Goal: Task Accomplishment & Management: Use online tool/utility

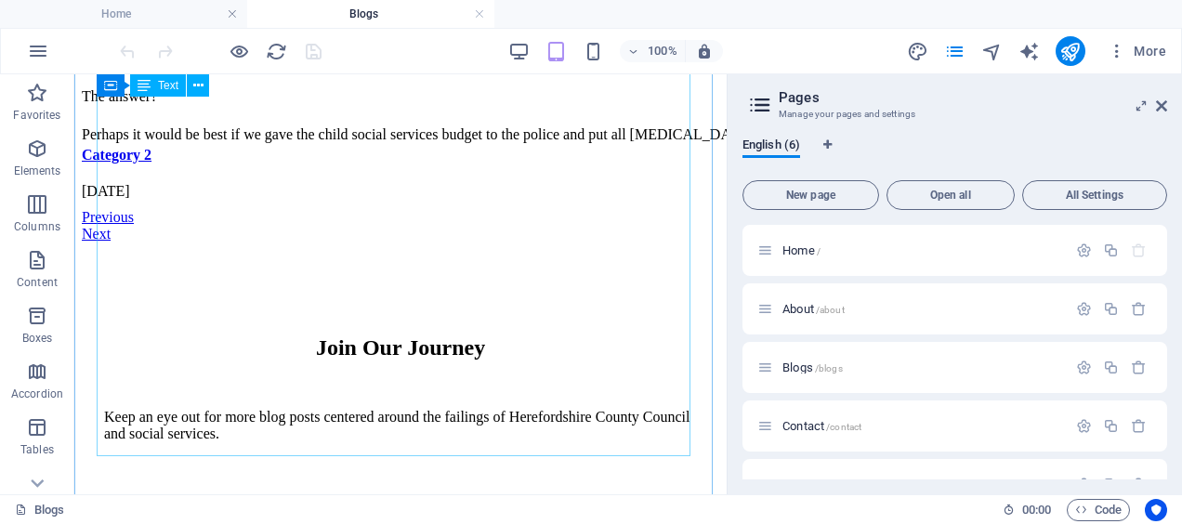
scroll to position [8611, 0]
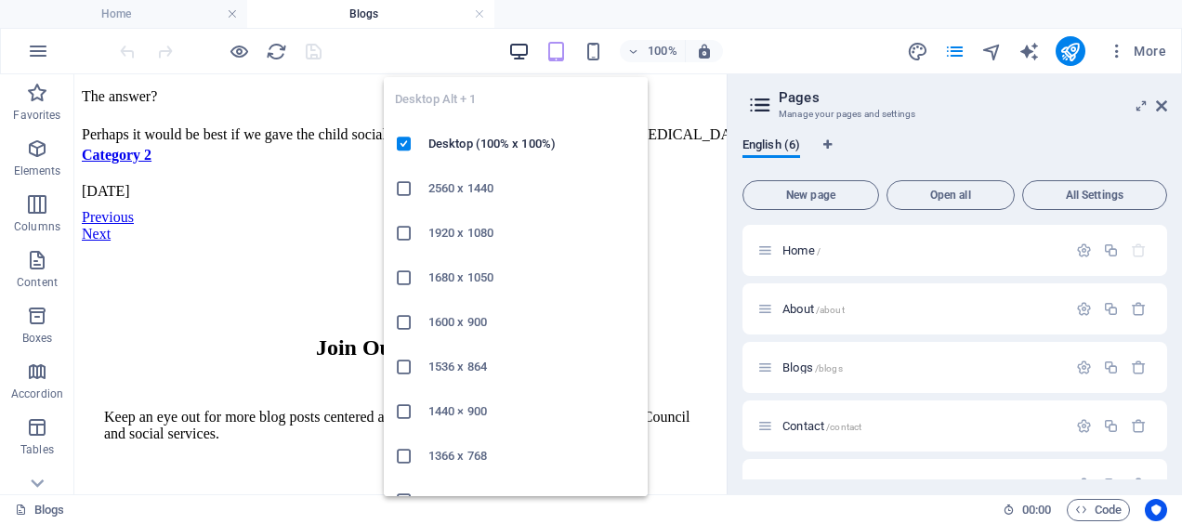
click at [517, 52] on icon "button" at bounding box center [518, 51] width 21 height 21
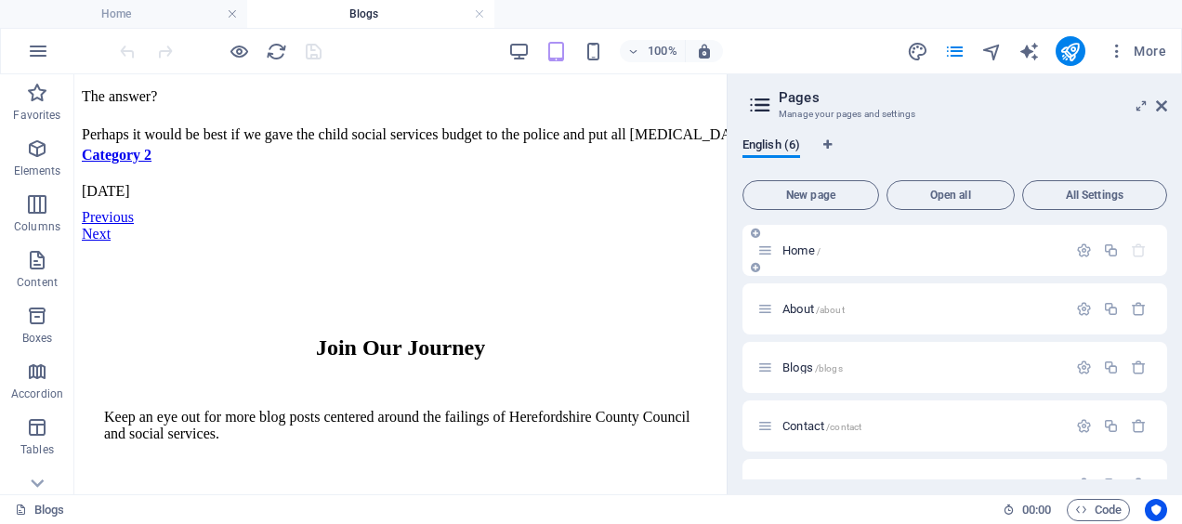
click at [792, 245] on span "Home /" at bounding box center [801, 250] width 38 height 14
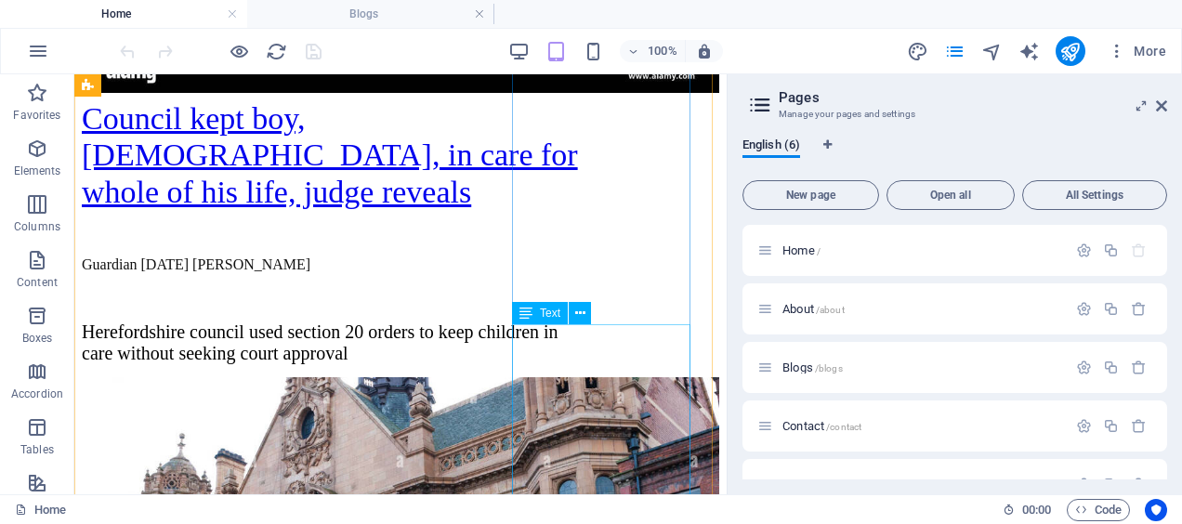
scroll to position [1293, 0]
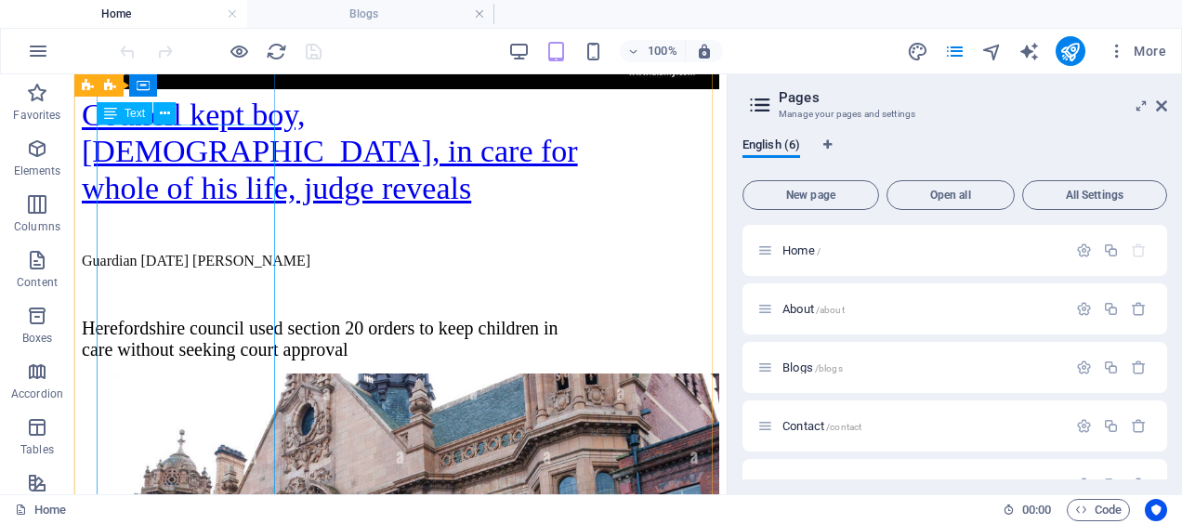
click at [199, 373] on div "Council kept boy, [DEMOGRAPHIC_DATA], in care for whole of his life, judge reve…" at bounding box center [400, 233] width 637 height 280
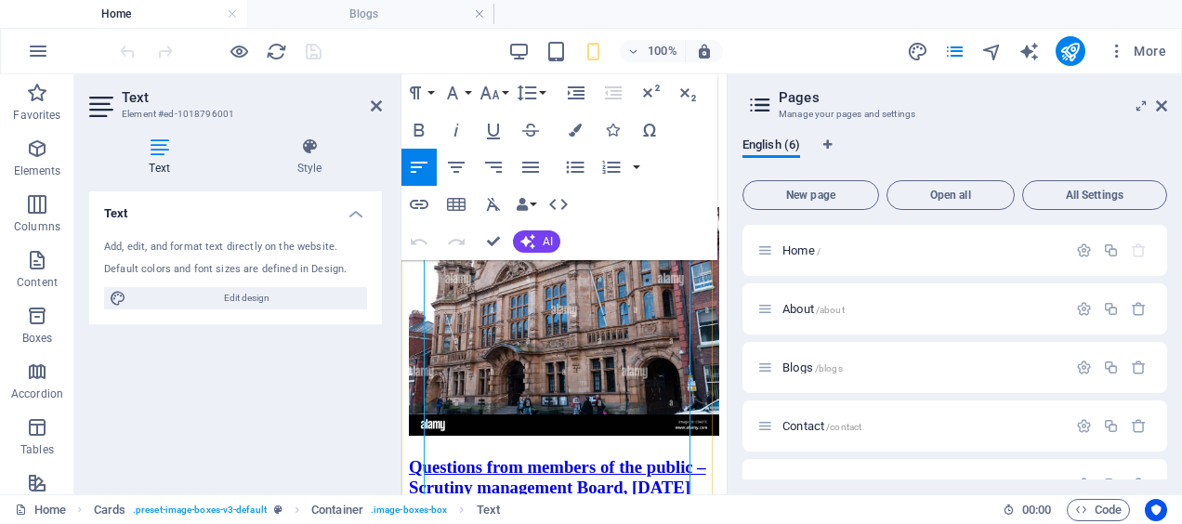
click at [584, 50] on p at bounding box center [564, 41] width 310 height 17
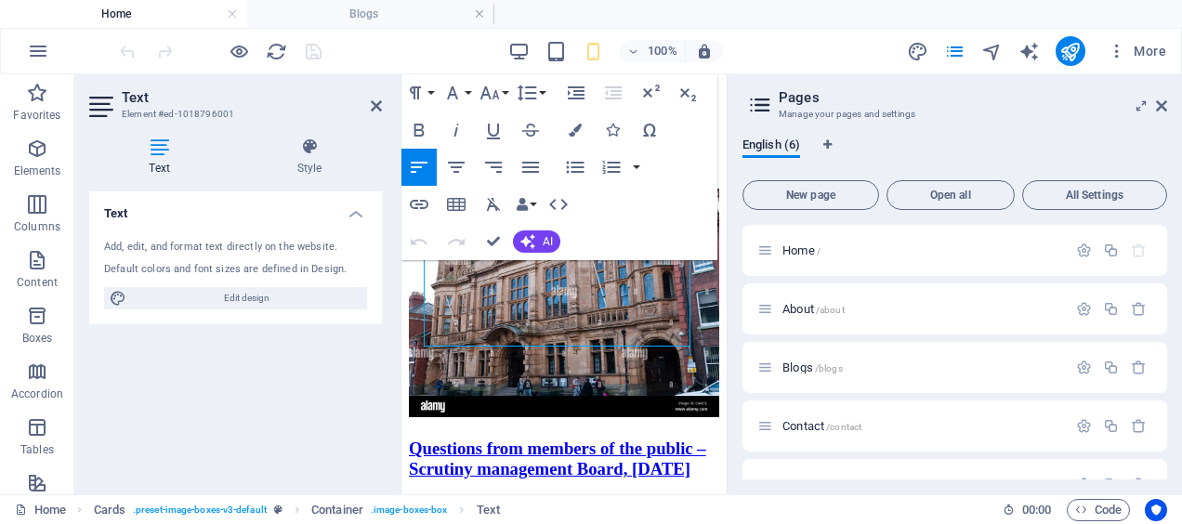
scroll to position [1616, 0]
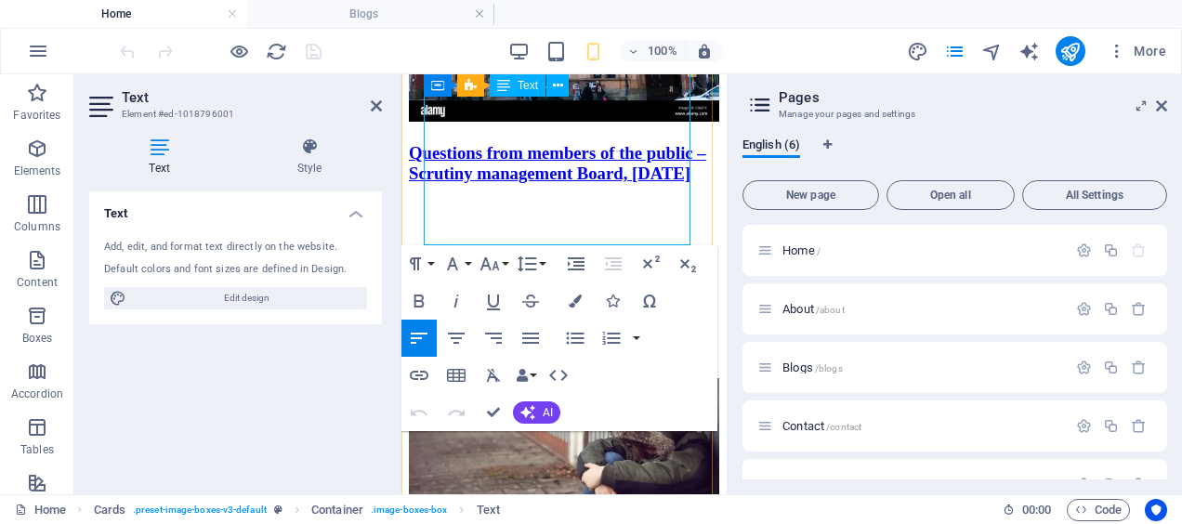
drag, startPoint x: 438, startPoint y: 277, endPoint x: 636, endPoint y: 199, distance: 212.7
copy div "Council kept boy, [DEMOGRAPHIC_DATA], in care for whole of his life, judge reve…"
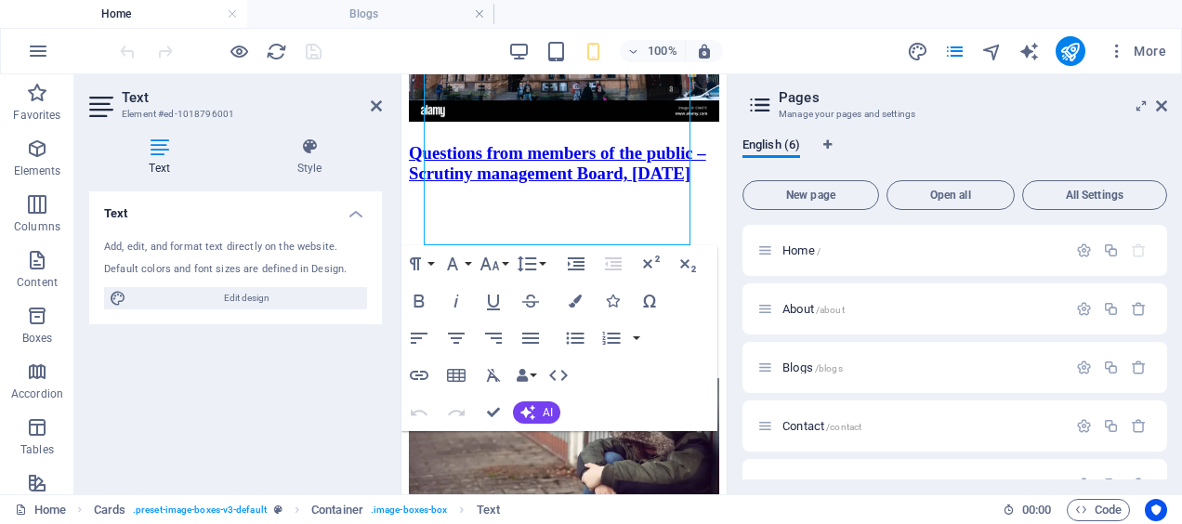
click at [316, 353] on div "Text Add, edit, and format text directly on the website. Default colors and fon…" at bounding box center [235, 335] width 293 height 288
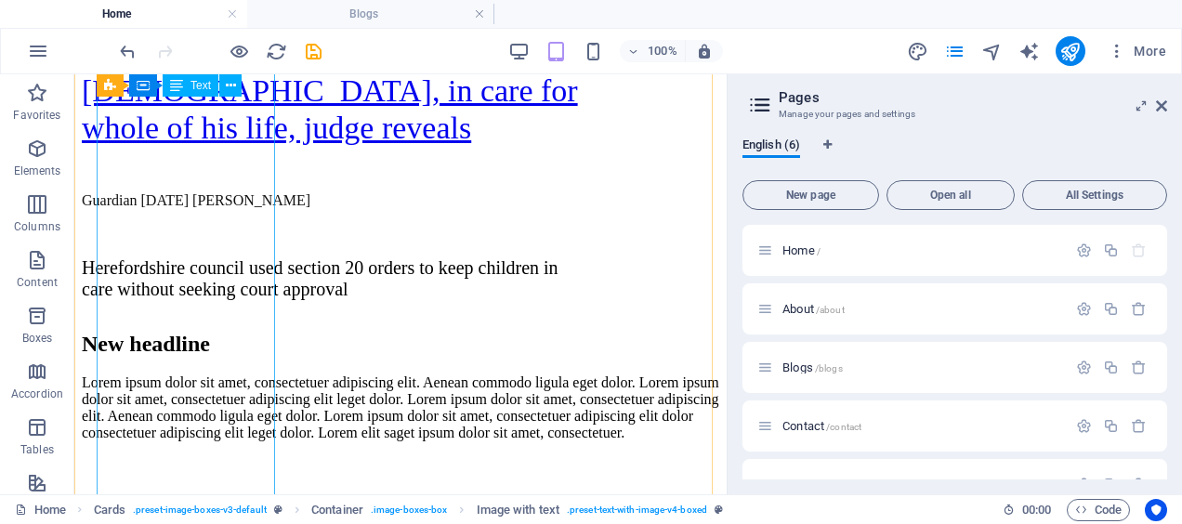
scroll to position [1352, 0]
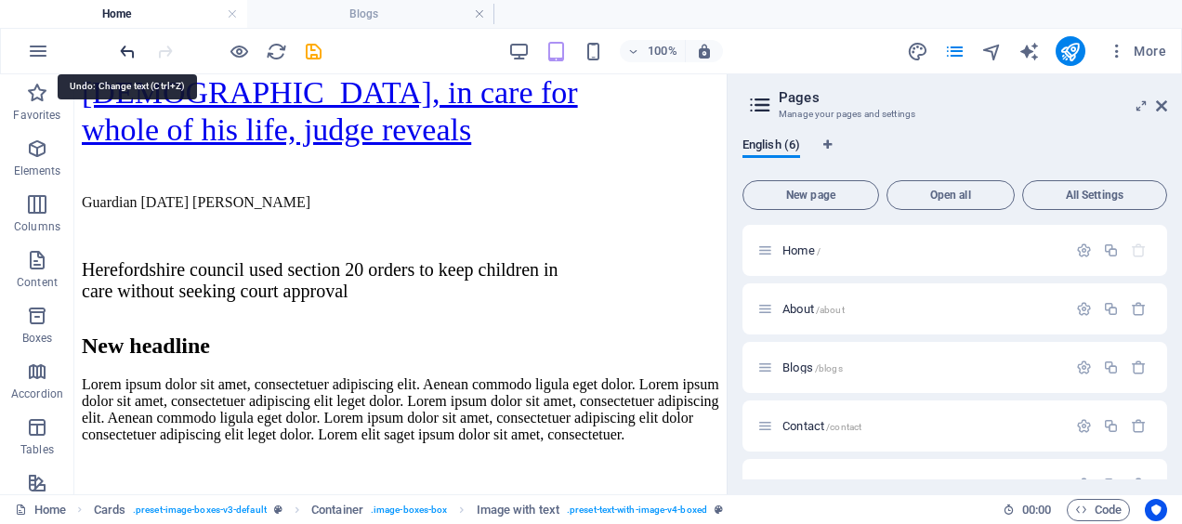
click at [130, 52] on icon "undo" at bounding box center [127, 51] width 21 height 21
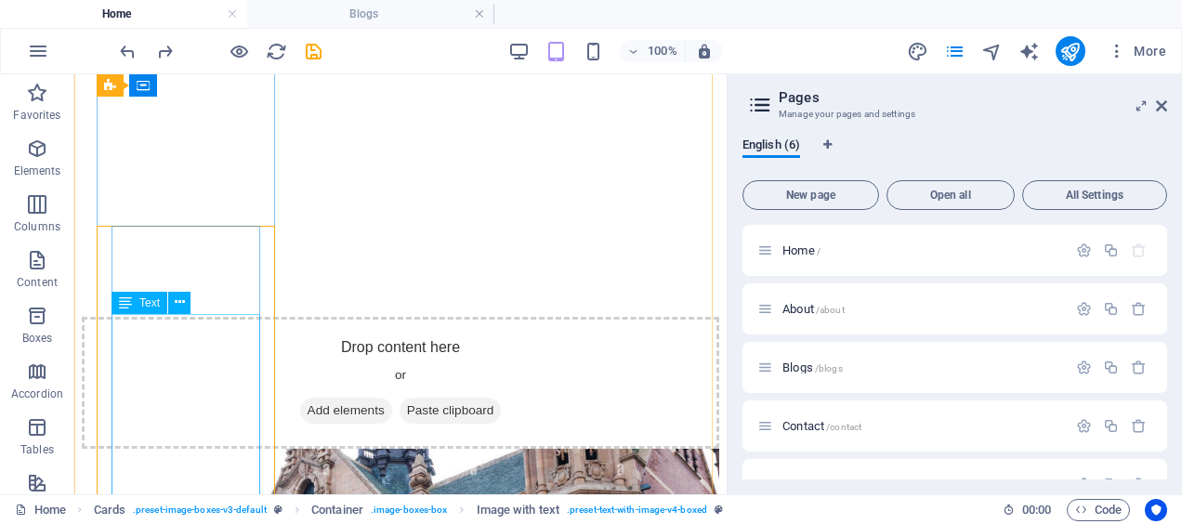
scroll to position [1734, 0]
click at [168, 61] on div "Lorem ipsum dolor sit amet, consectetuer adipiscing elit. Aenean commodo ligula…" at bounding box center [400, 27] width 637 height 67
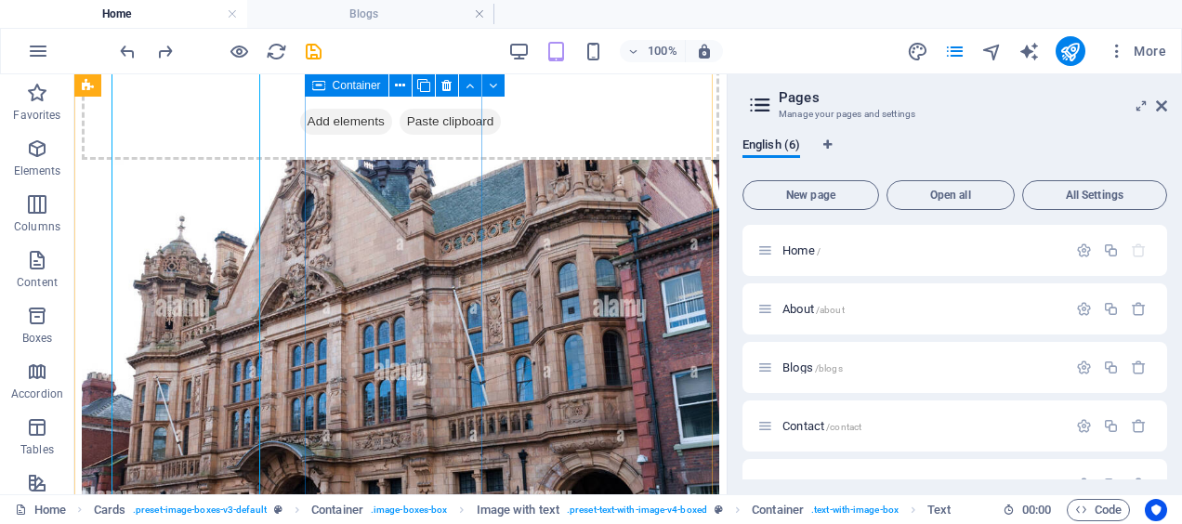
scroll to position [2022, 0]
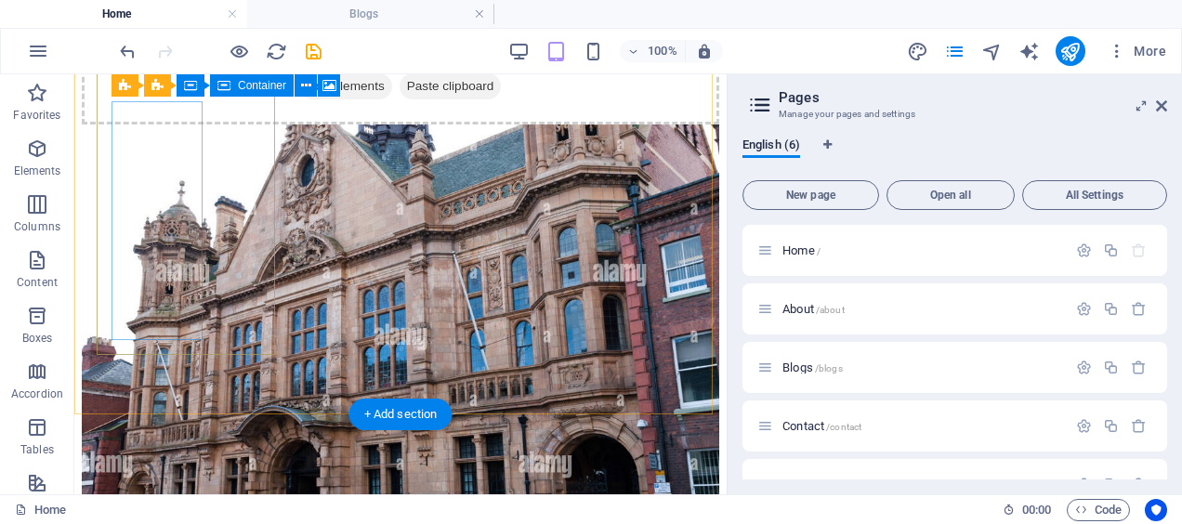
scroll to position [1956, 0]
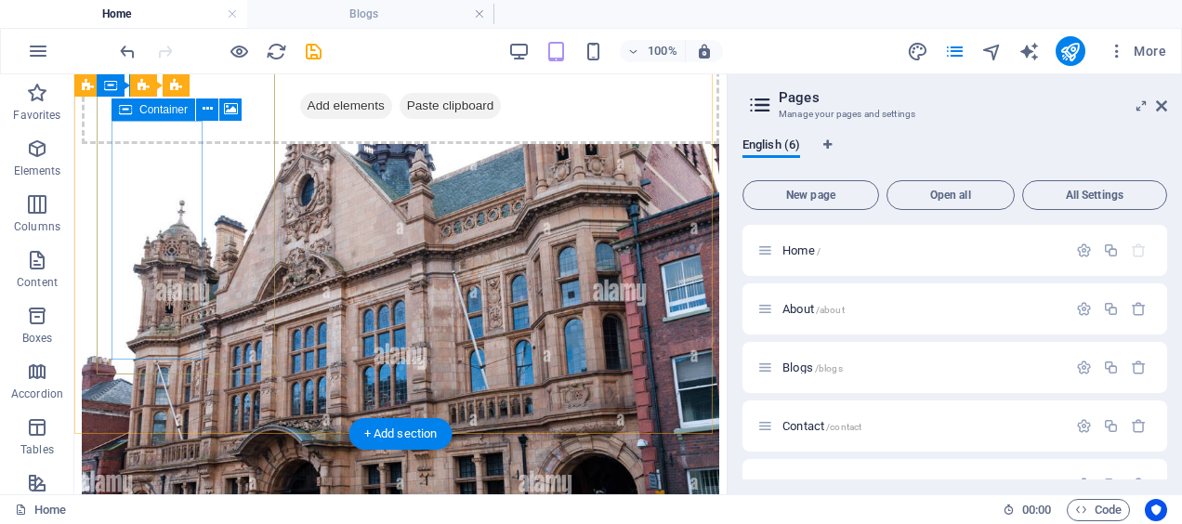
click at [300, 119] on span "Add elements" at bounding box center [346, 106] width 92 height 26
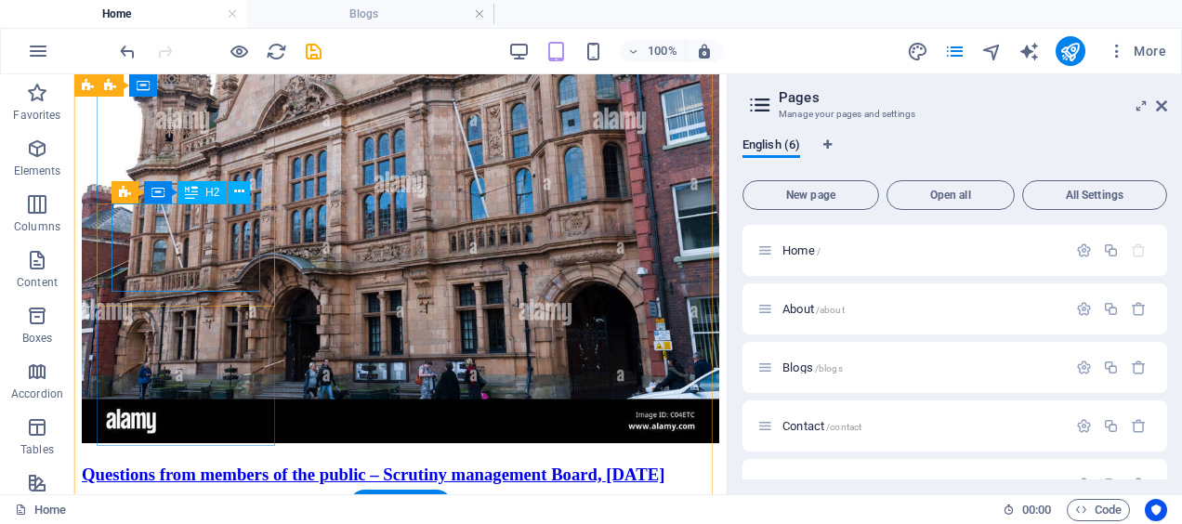
scroll to position [1755, 0]
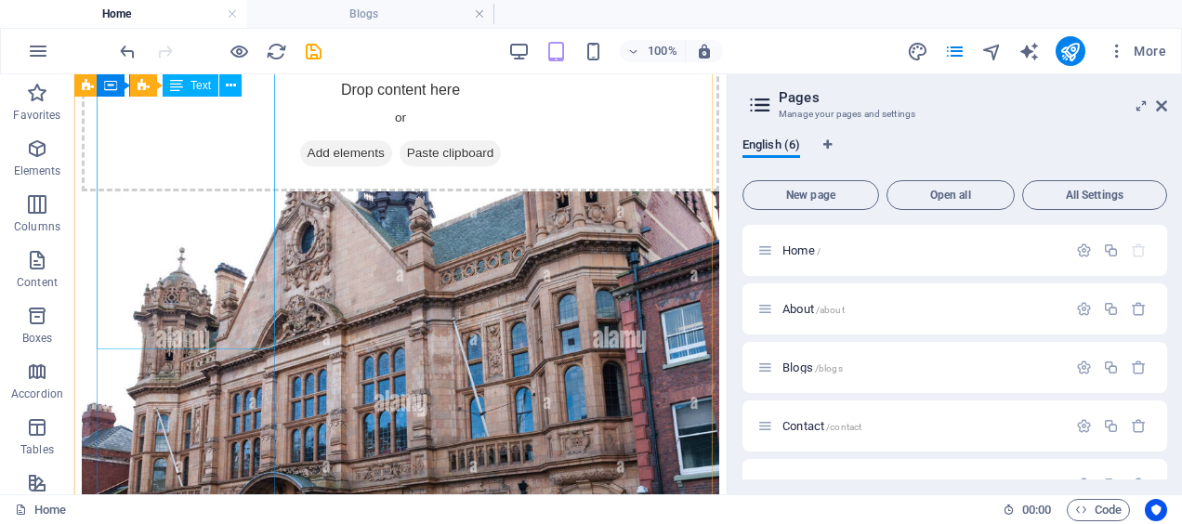
scroll to position [1606, 0]
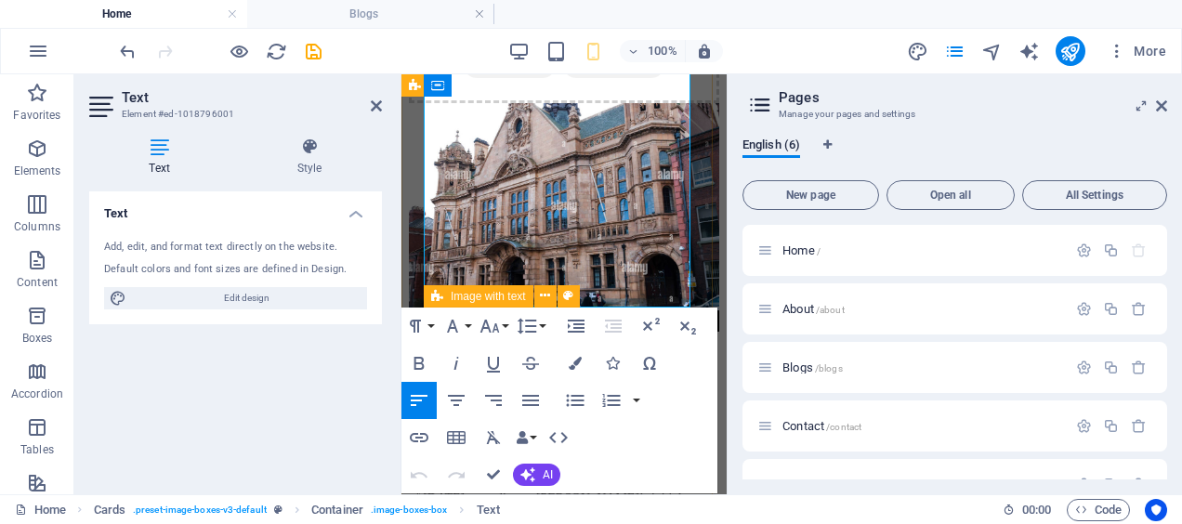
scroll to position [1566, 0]
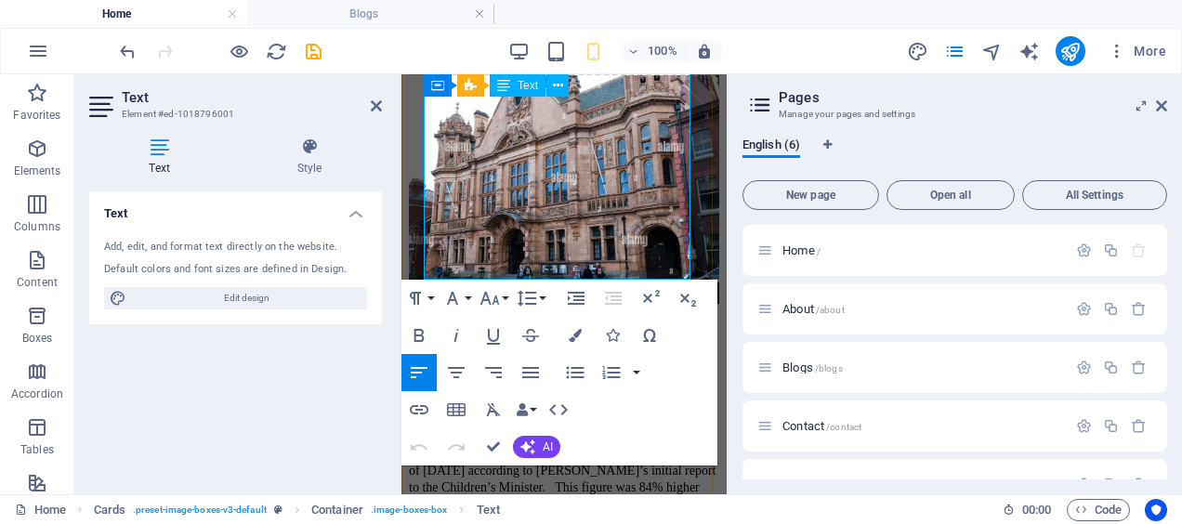
drag, startPoint x: 438, startPoint y: 303, endPoint x: 643, endPoint y: 257, distance: 209.4
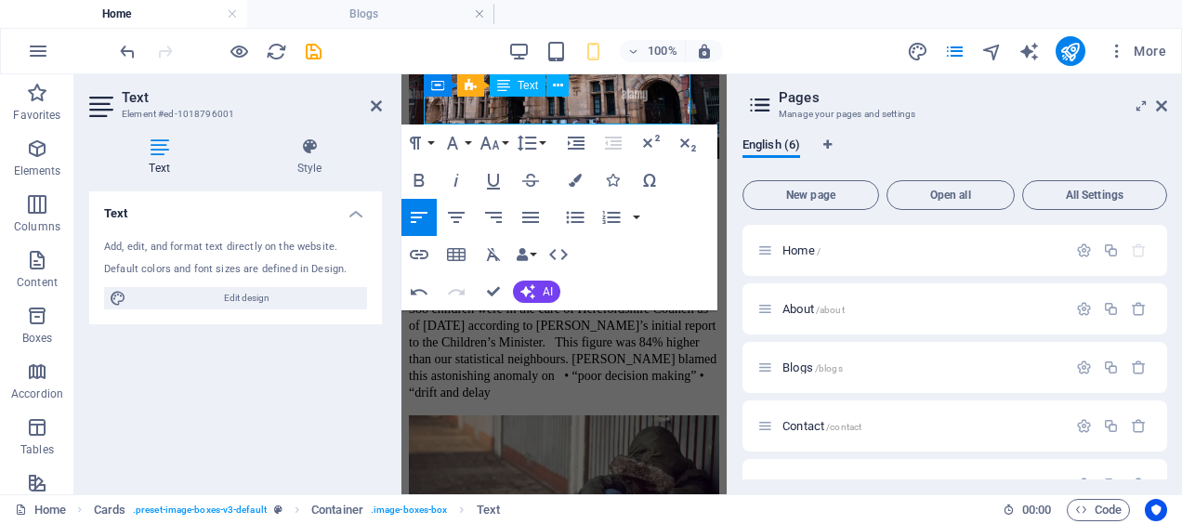
scroll to position [1609, 0]
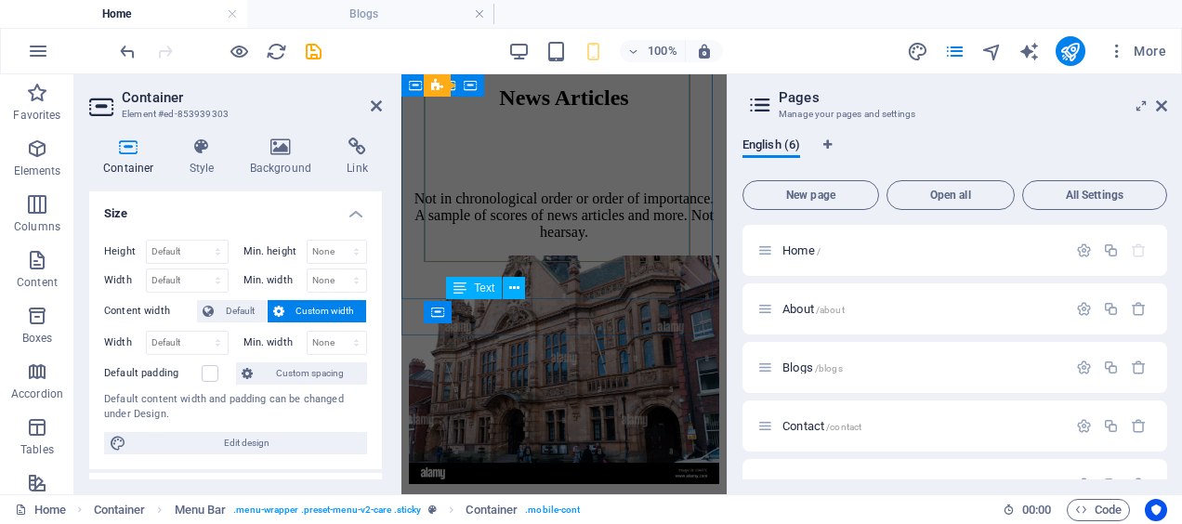
scroll to position [684, 0]
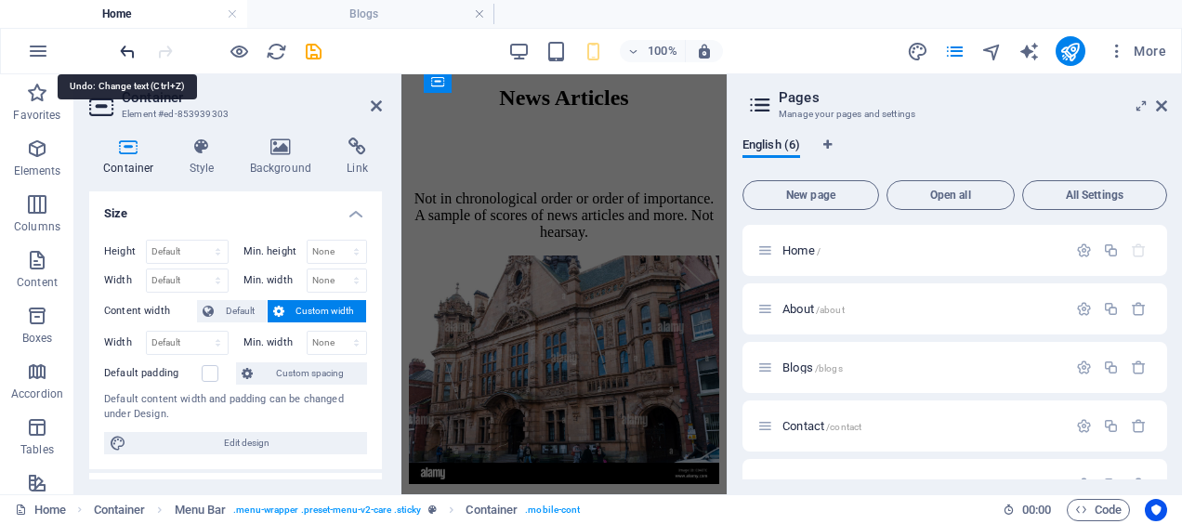
click at [133, 55] on icon "undo" at bounding box center [127, 51] width 21 height 21
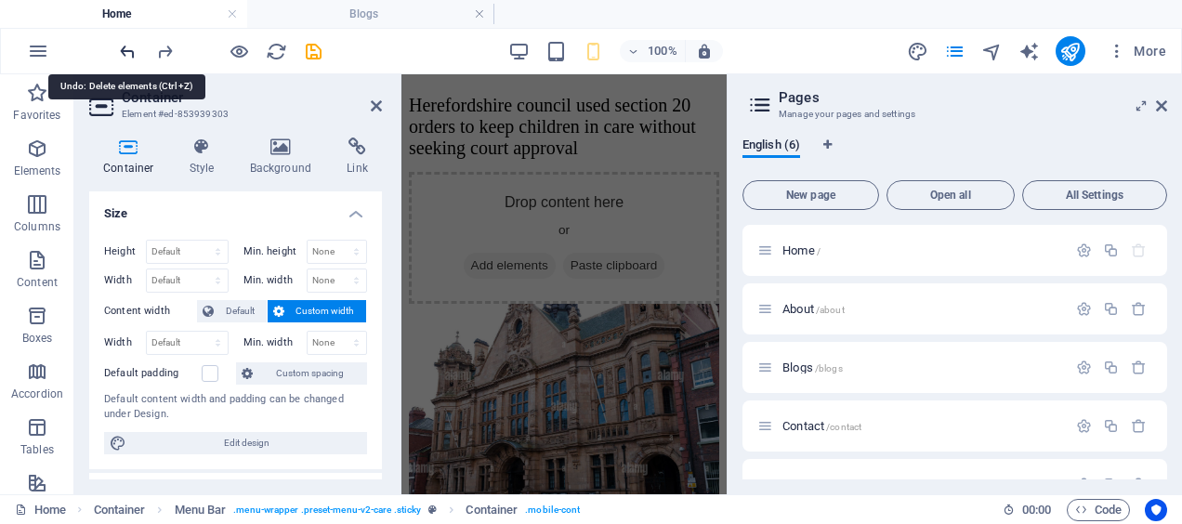
scroll to position [1372, 0]
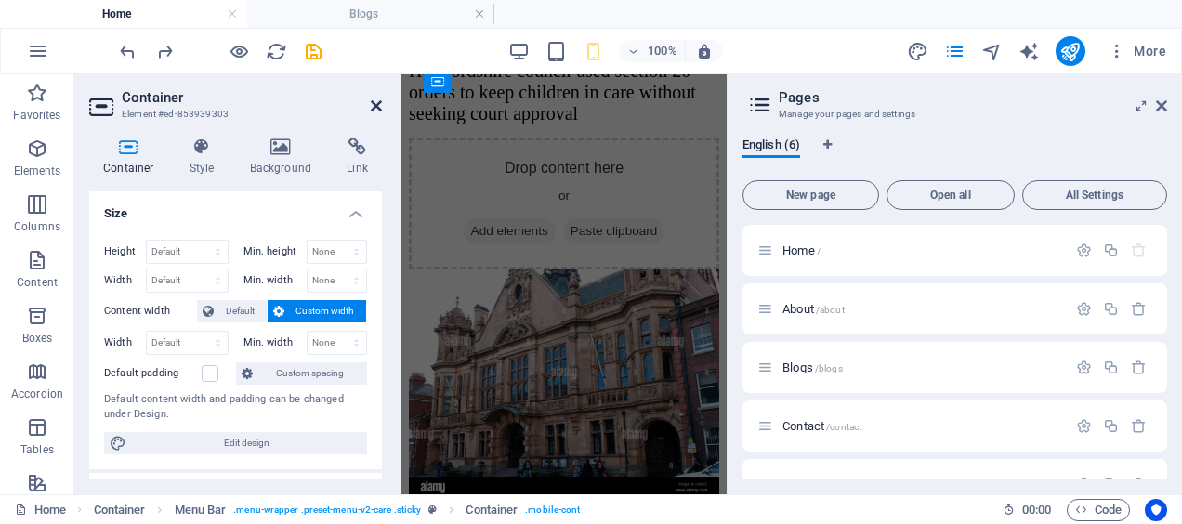
click at [373, 105] on icon at bounding box center [376, 105] width 11 height 15
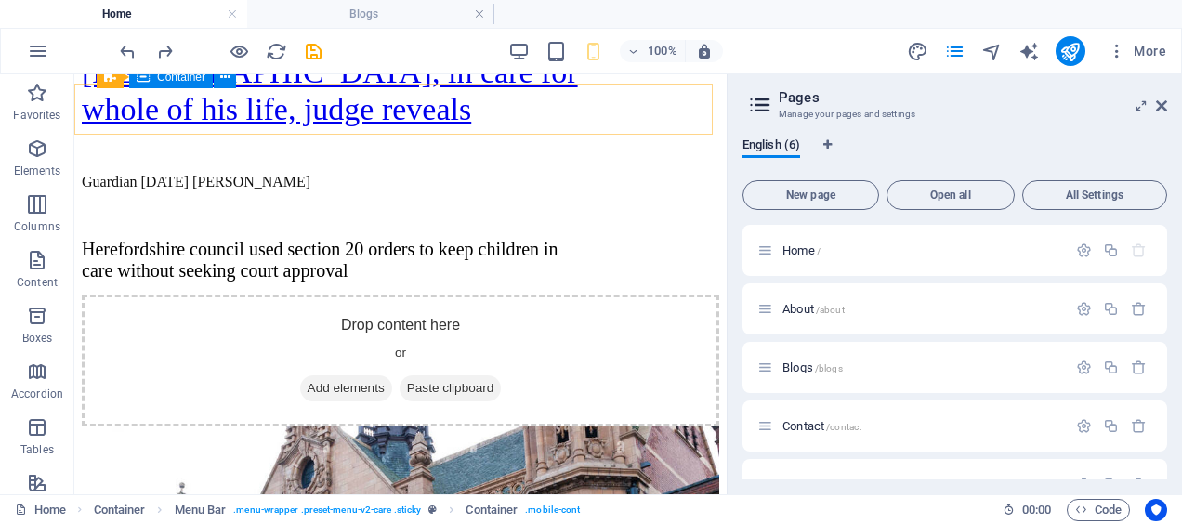
scroll to position [1363, 0]
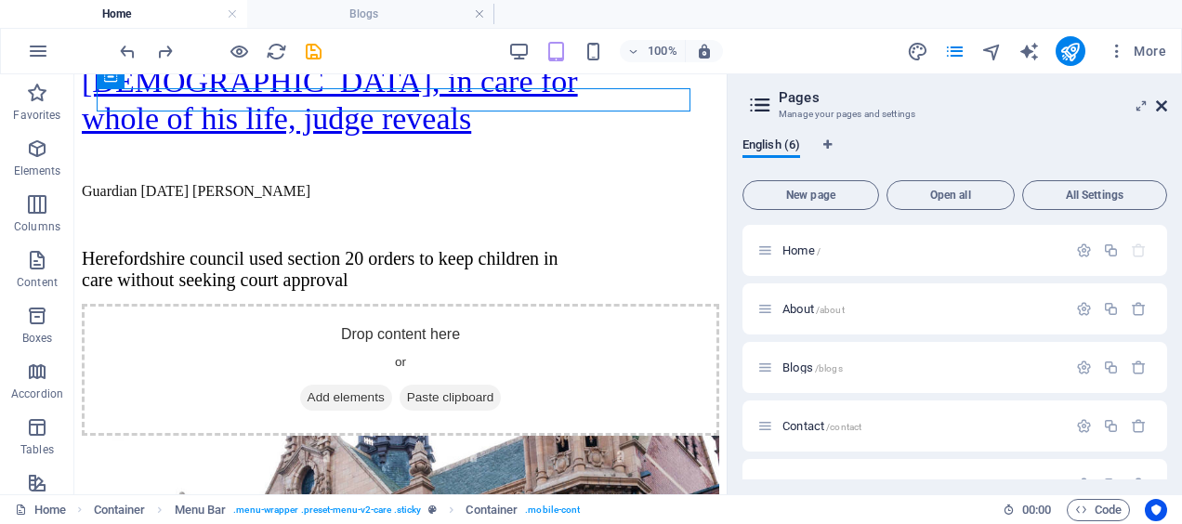
click at [1163, 108] on icon at bounding box center [1161, 105] width 11 height 15
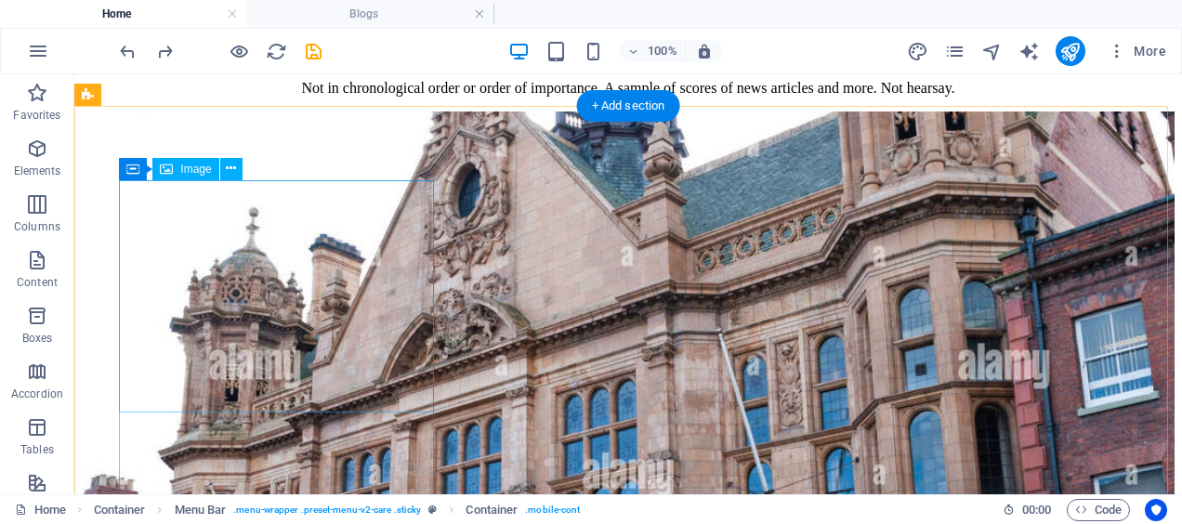
scroll to position [656, 0]
